Goal: Find specific page/section: Find specific page/section

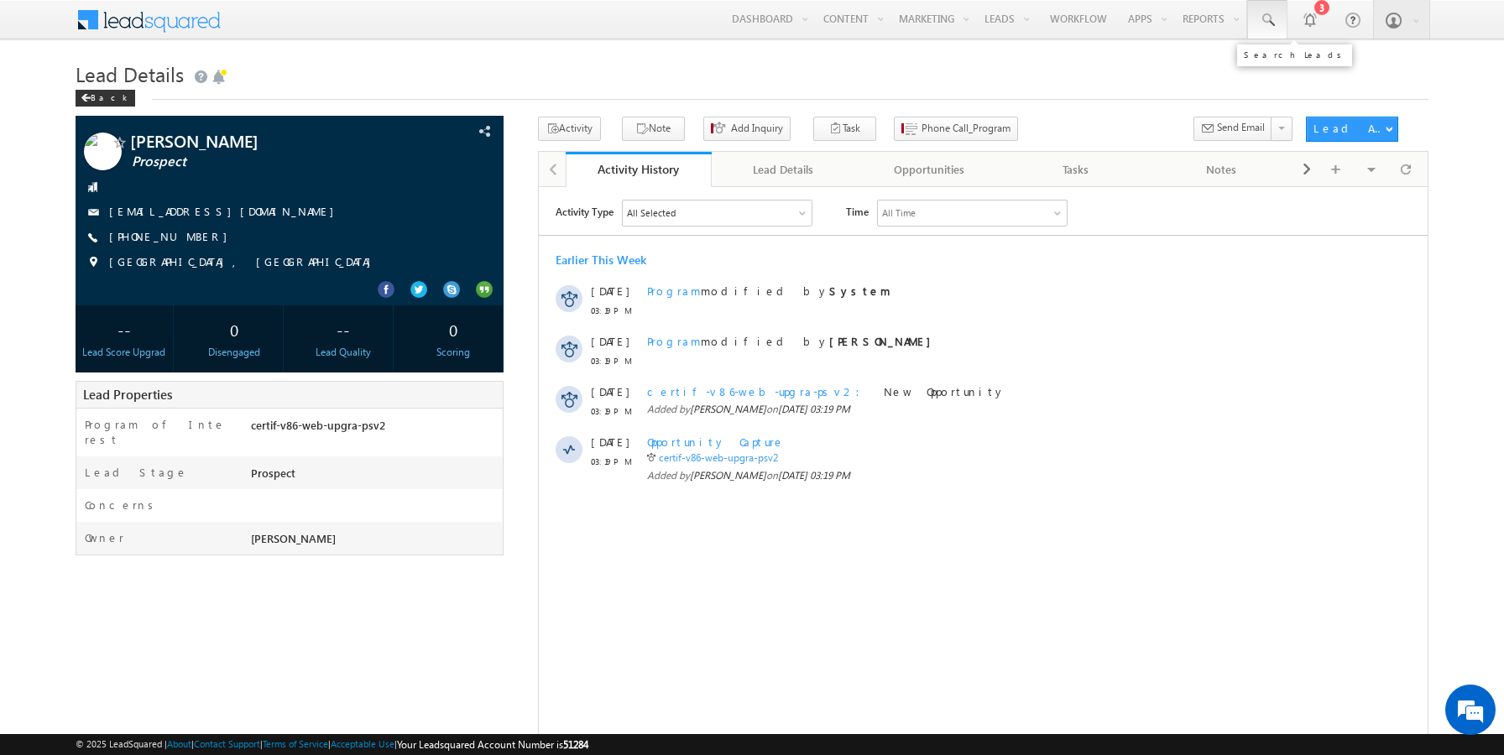
click at [1273, 19] on span at bounding box center [1267, 20] width 17 height 17
paste input "[EMAIL_ADDRESS][DOMAIN_NAME]"
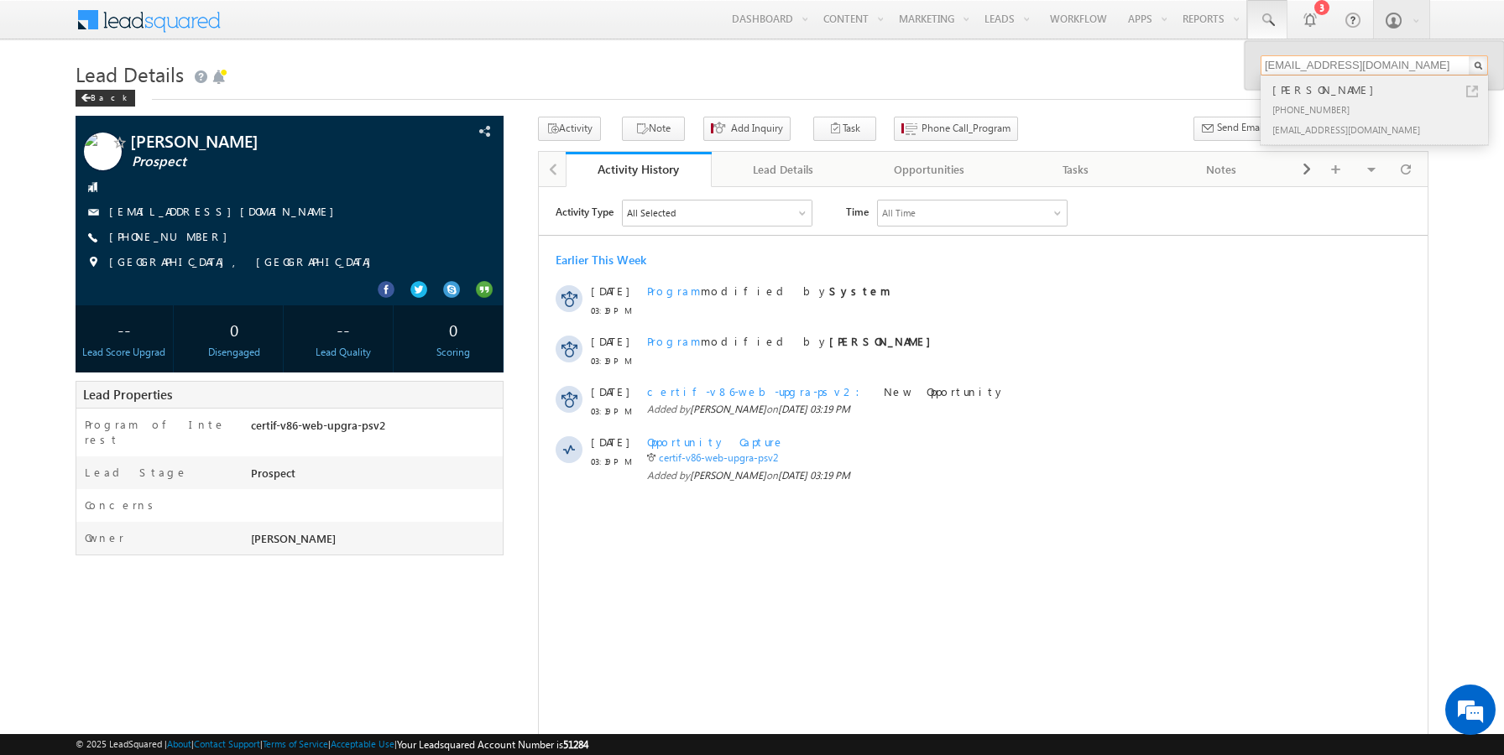
type input "[EMAIL_ADDRESS][DOMAIN_NAME]"
click at [1342, 102] on div "[PHONE_NUMBER]" at bounding box center [1381, 109] width 225 height 20
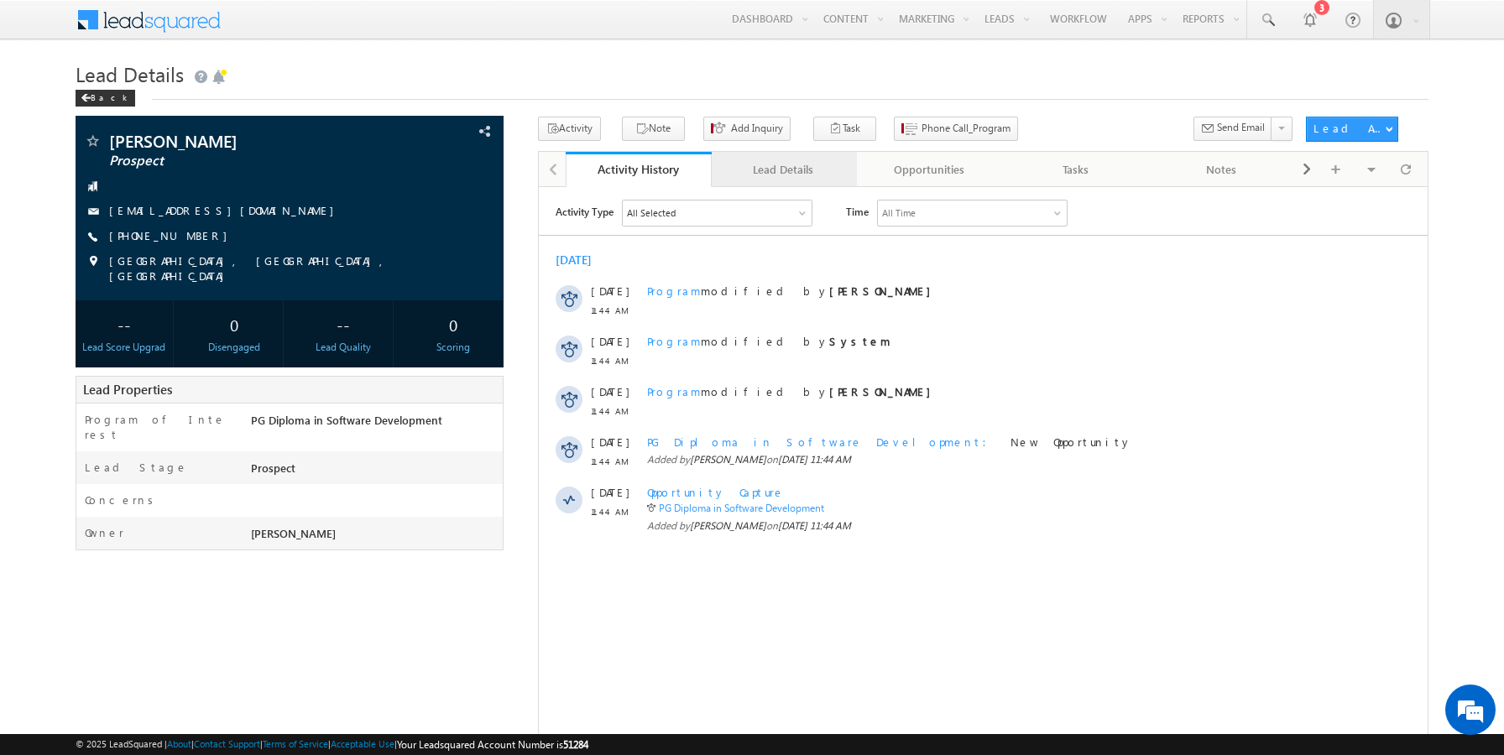
click at [788, 173] on div "Lead Details" at bounding box center [783, 169] width 117 height 20
click at [1273, 28] on span at bounding box center [1267, 20] width 17 height 17
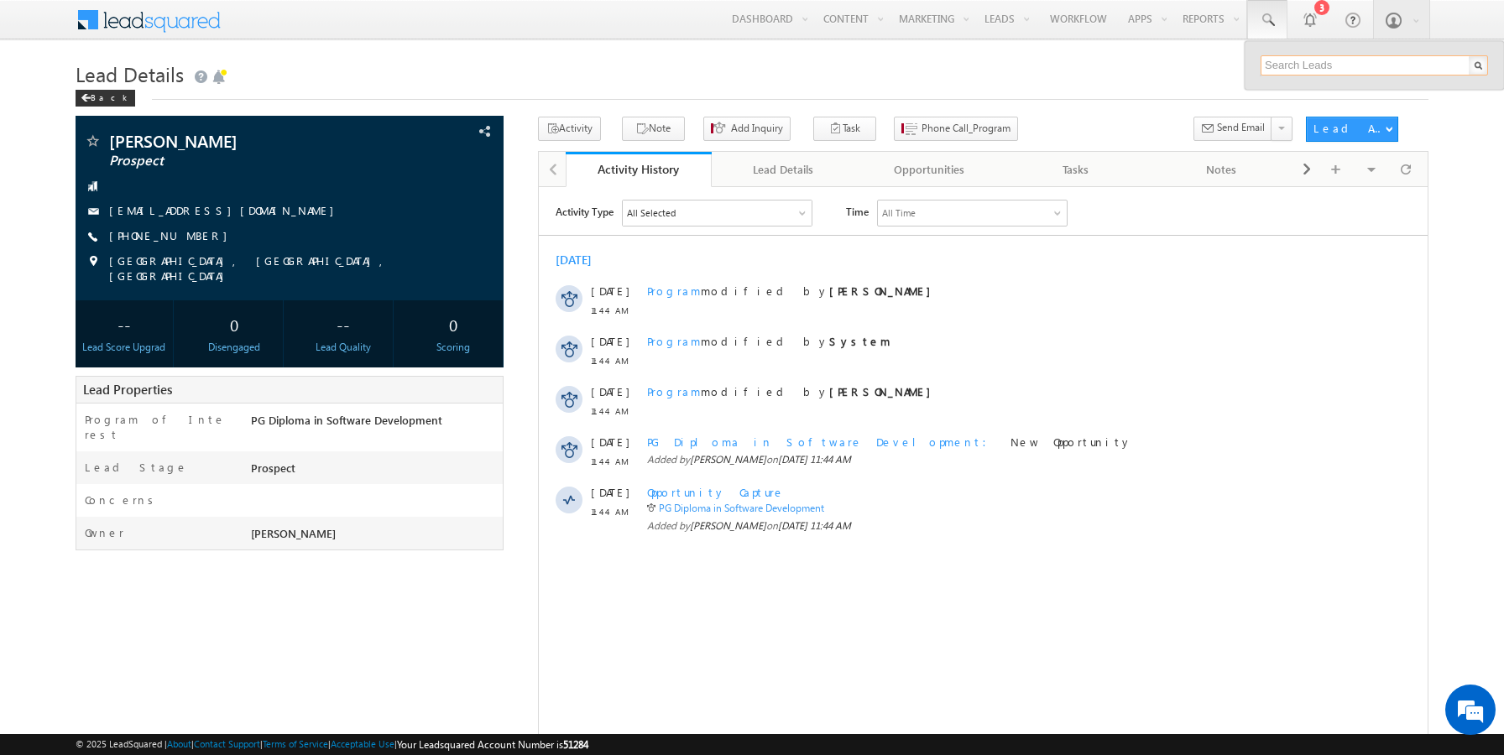
paste input "[EMAIL_ADDRESS][DOMAIN_NAME]"
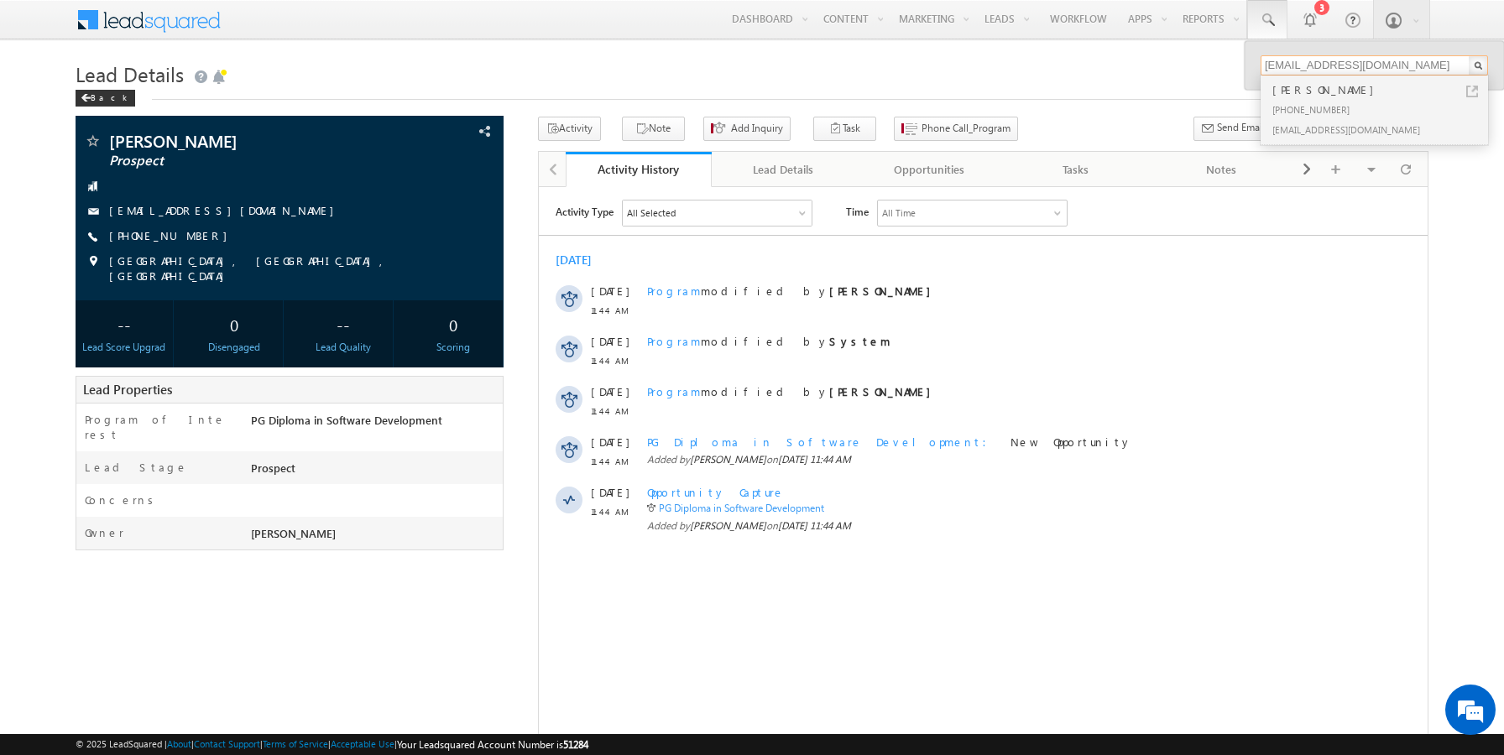
type input "[EMAIL_ADDRESS][DOMAIN_NAME]"
